Goal: Task Accomplishment & Management: Manage account settings

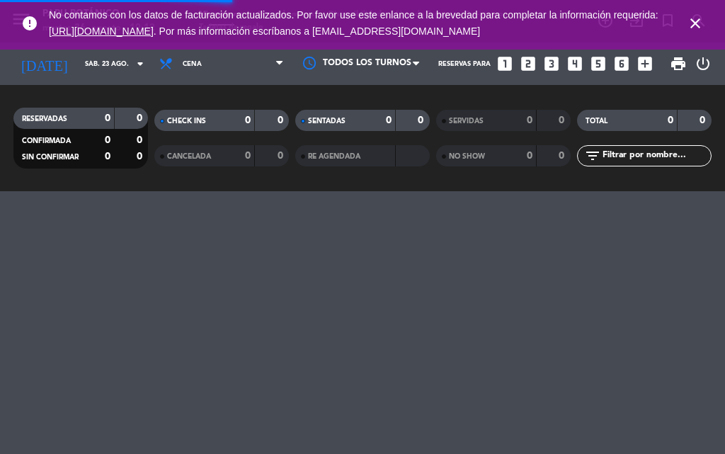
click at [696, 30] on icon "close" at bounding box center [694, 23] width 17 height 17
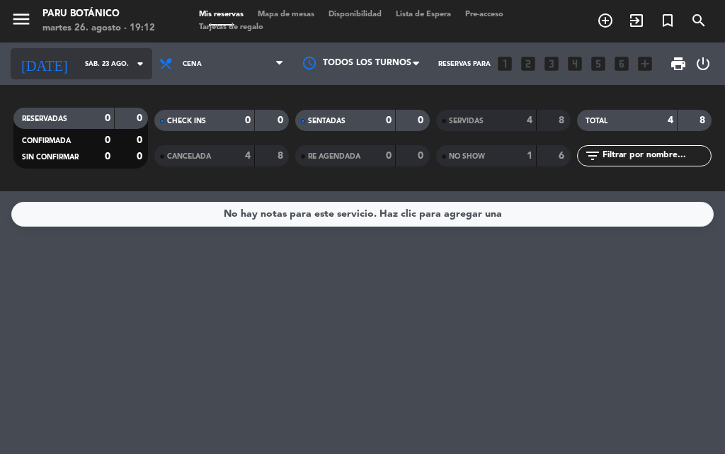
click at [119, 62] on input "sáb. 23 ago." at bounding box center [124, 64] width 93 height 22
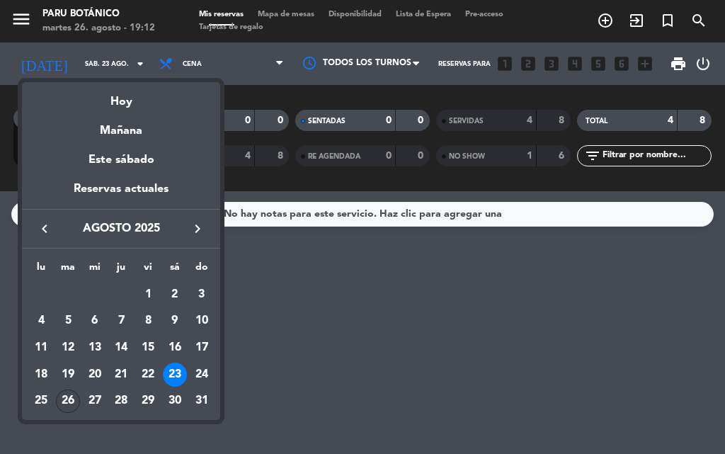
click at [62, 403] on div "26" at bounding box center [68, 401] width 24 height 24
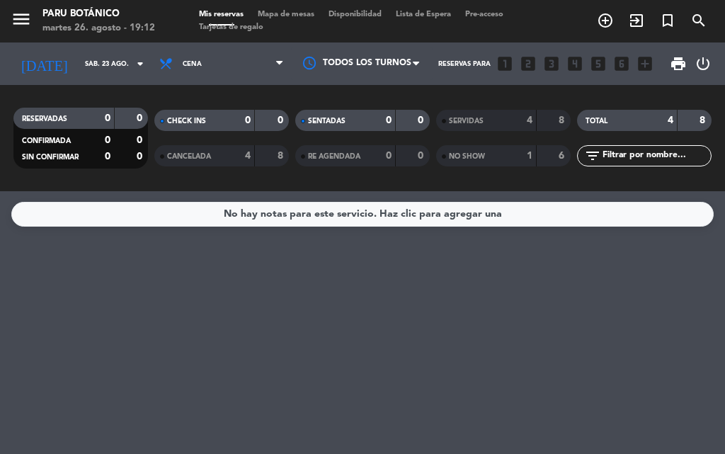
type input "[DATE]"
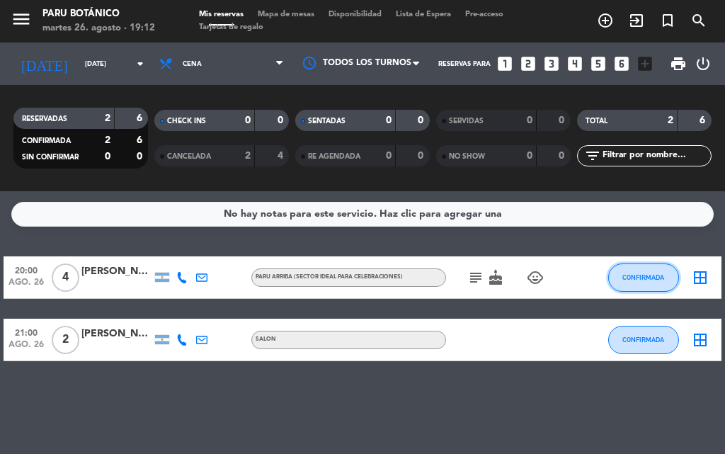
click at [655, 275] on span "CONFIRMADA" at bounding box center [643, 277] width 42 height 8
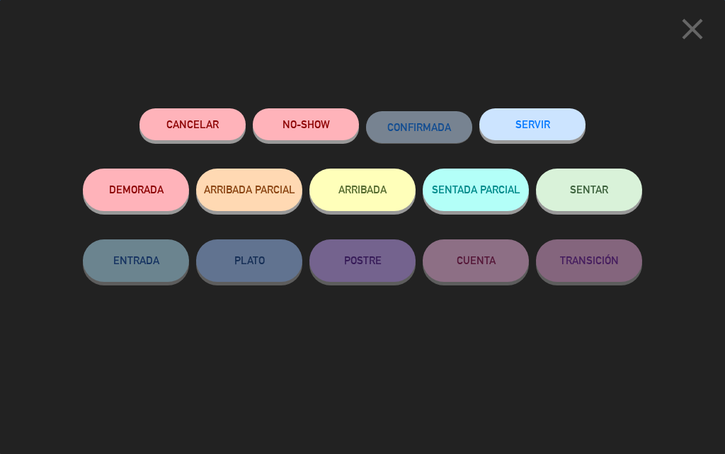
click at [221, 117] on button "Cancelar" at bounding box center [192, 124] width 106 height 32
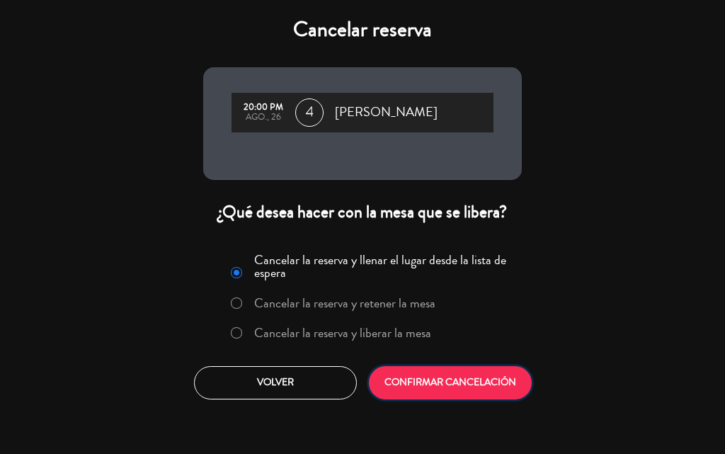
click at [448, 387] on button "CONFIRMAR CANCELACIÓN" at bounding box center [450, 382] width 163 height 33
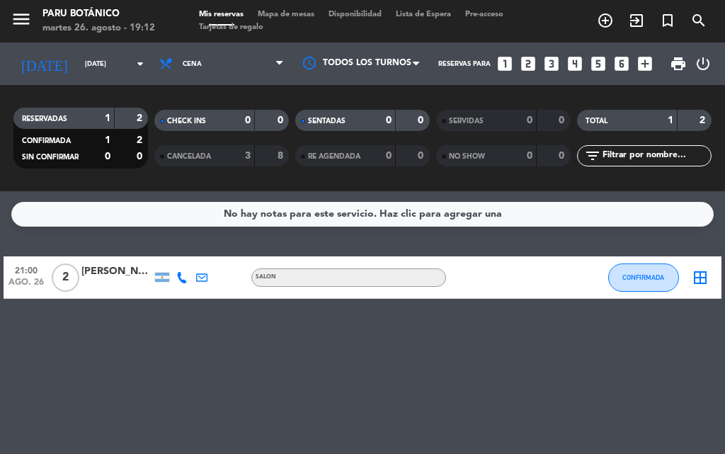
click at [628, 292] on div "CONFIRMADA" at bounding box center [643, 277] width 71 height 42
click at [631, 273] on span "CONFIRMADA" at bounding box center [643, 277] width 42 height 8
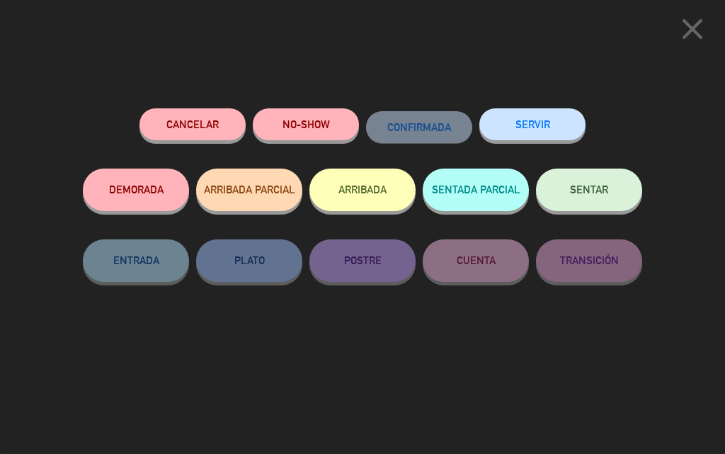
click at [199, 122] on button "Cancelar" at bounding box center [192, 124] width 106 height 32
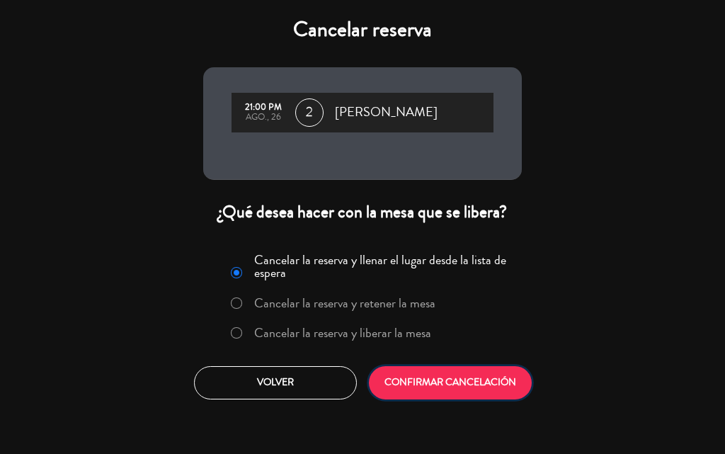
click at [404, 382] on button "CONFIRMAR CANCELACIÓN" at bounding box center [450, 382] width 163 height 33
